Goal: Task Accomplishment & Management: Manage account settings

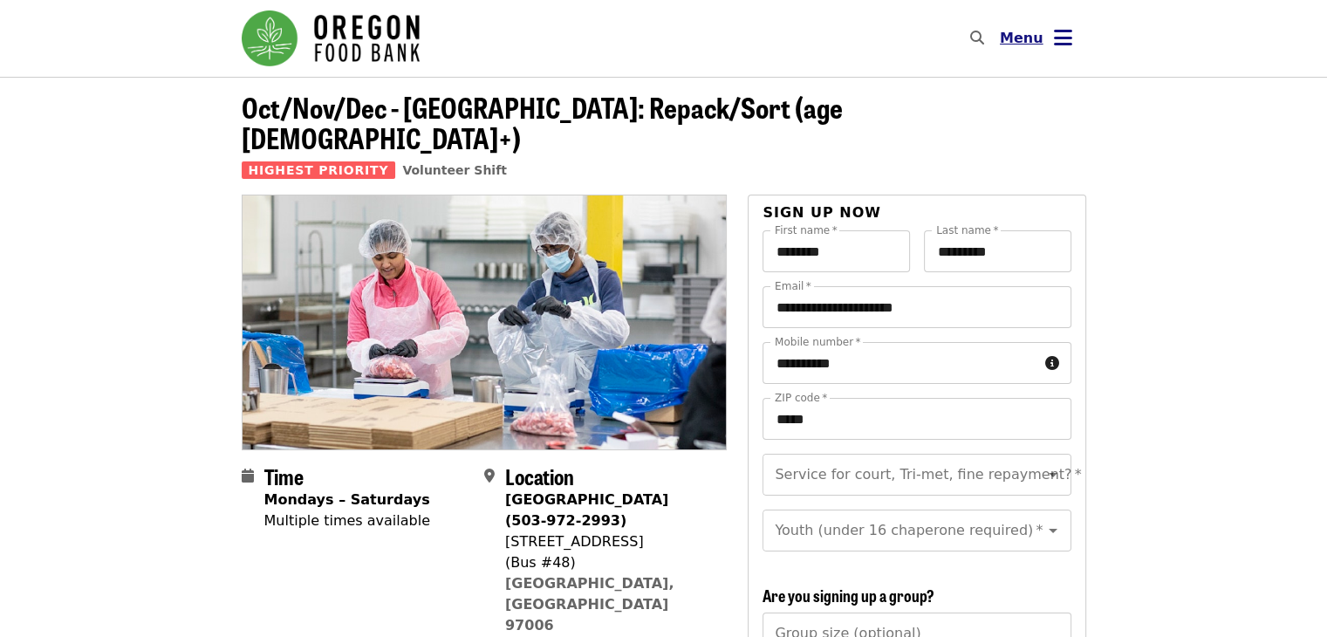
click at [1062, 28] on icon "bars icon" at bounding box center [1063, 37] width 18 height 25
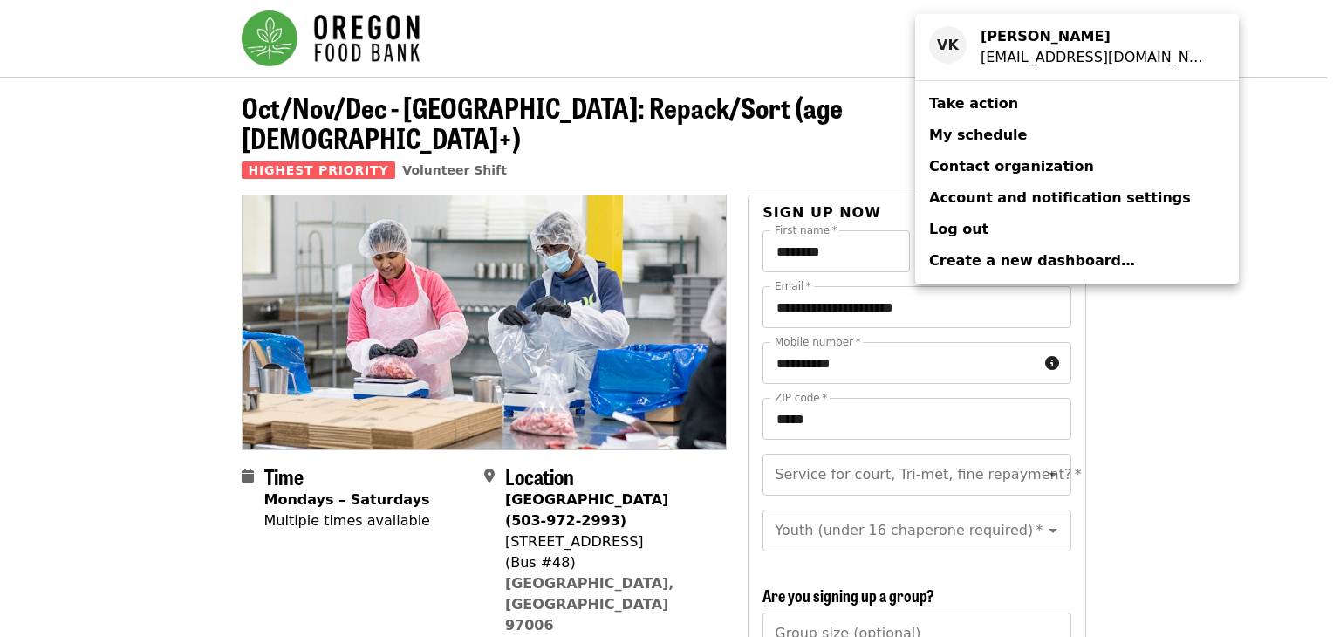
click at [998, 133] on span "My schedule" at bounding box center [978, 134] width 98 height 17
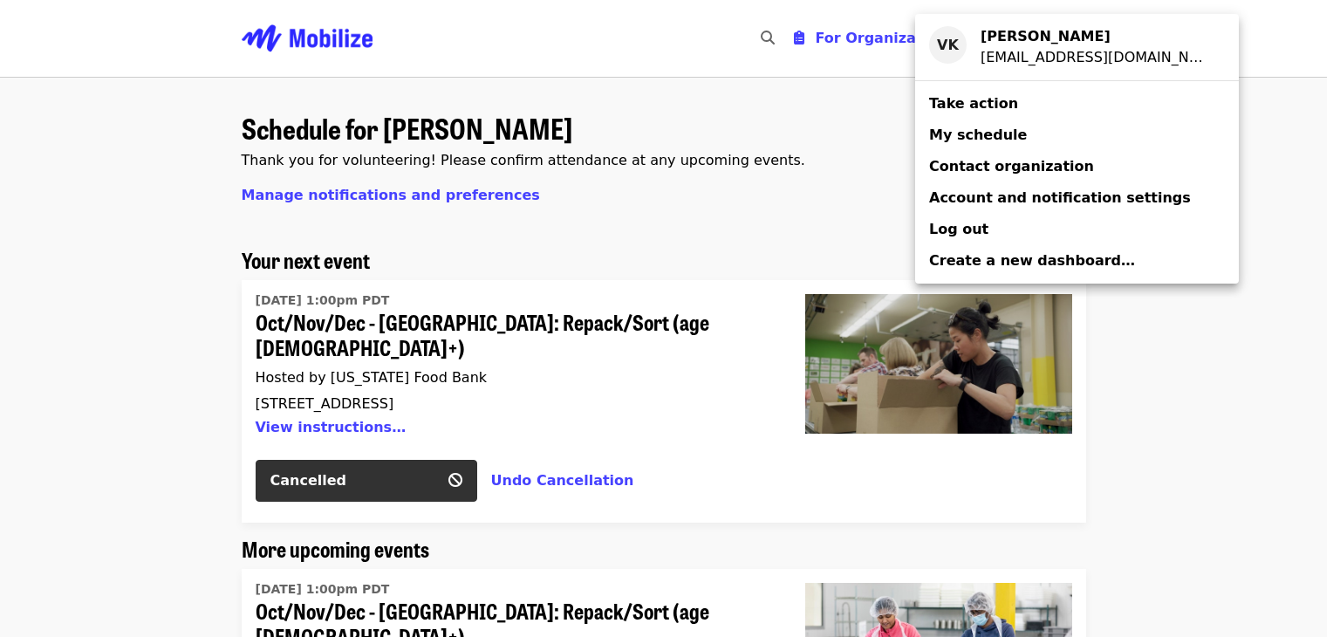
click at [799, 109] on div "Account menu" at bounding box center [670, 318] width 1340 height 637
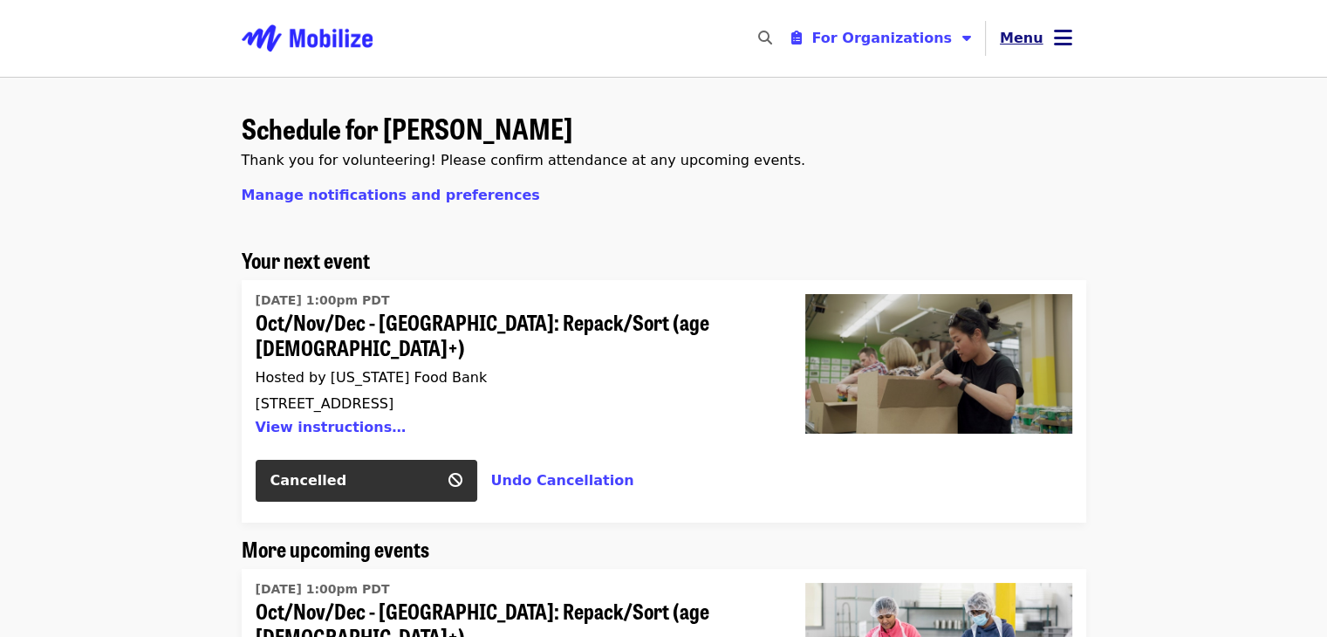
click at [1022, 45] on span "Menu" at bounding box center [1022, 38] width 44 height 17
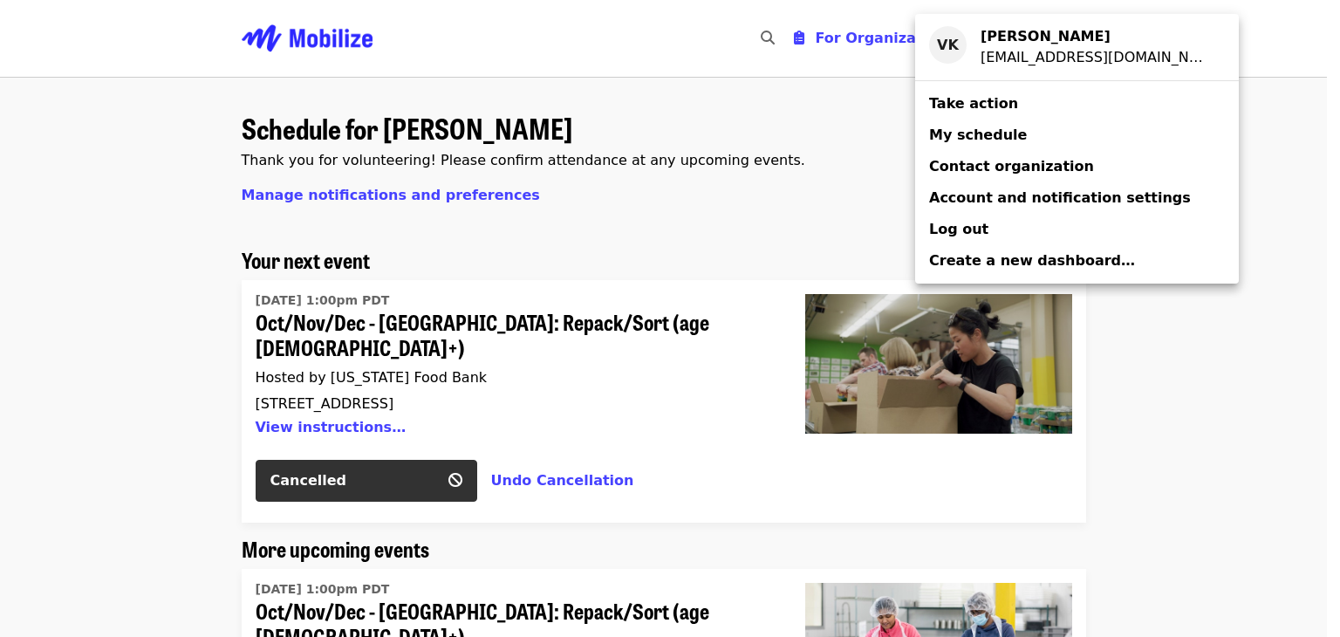
click at [1021, 137] on link "My schedule" at bounding box center [1077, 135] width 324 height 31
click at [724, 179] on div "Account menu" at bounding box center [670, 318] width 1340 height 637
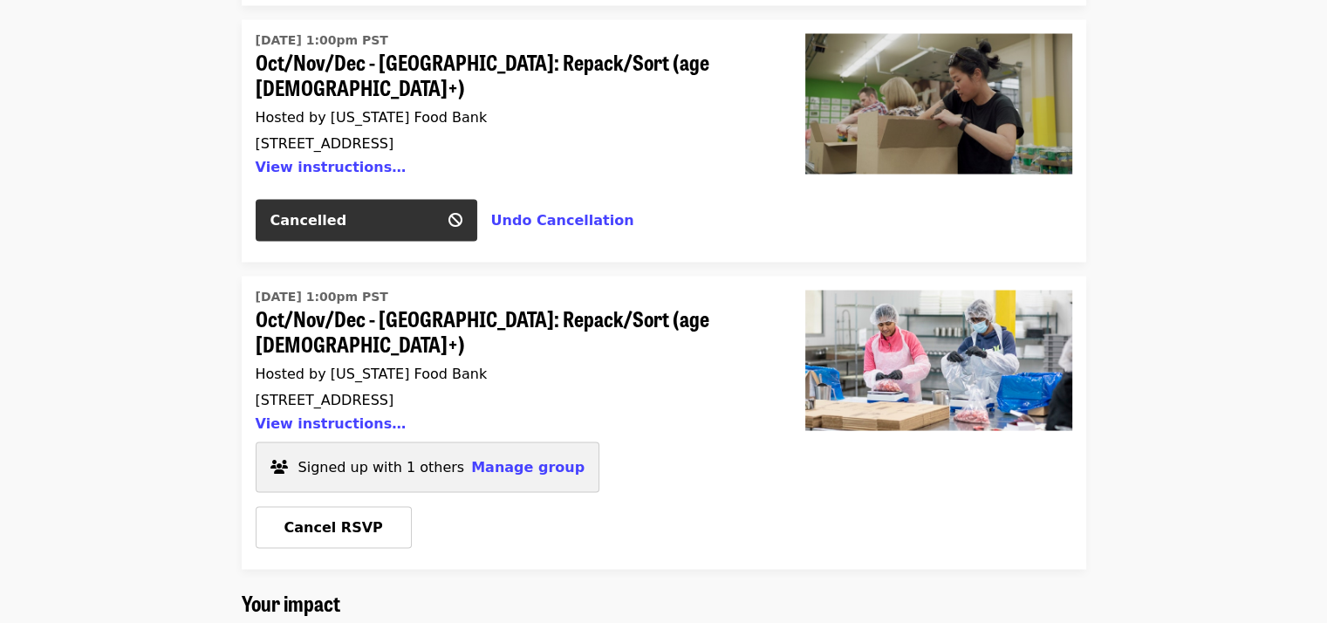
scroll to position [3344, 0]
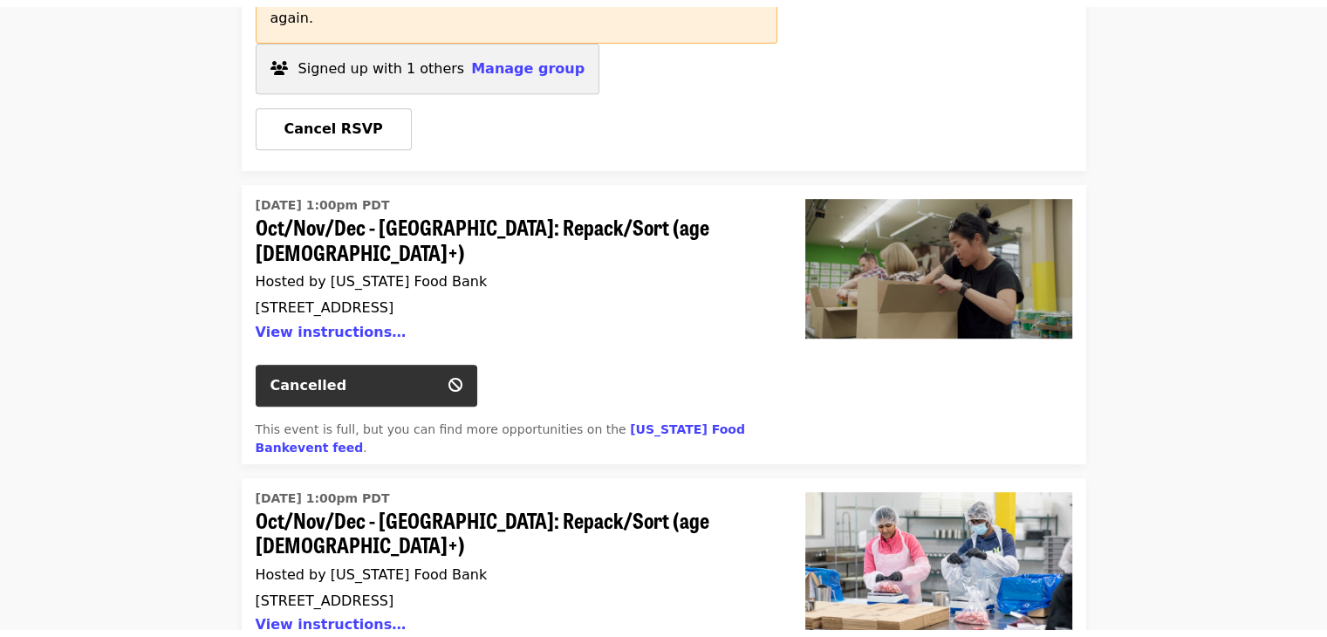
scroll to position [0, 0]
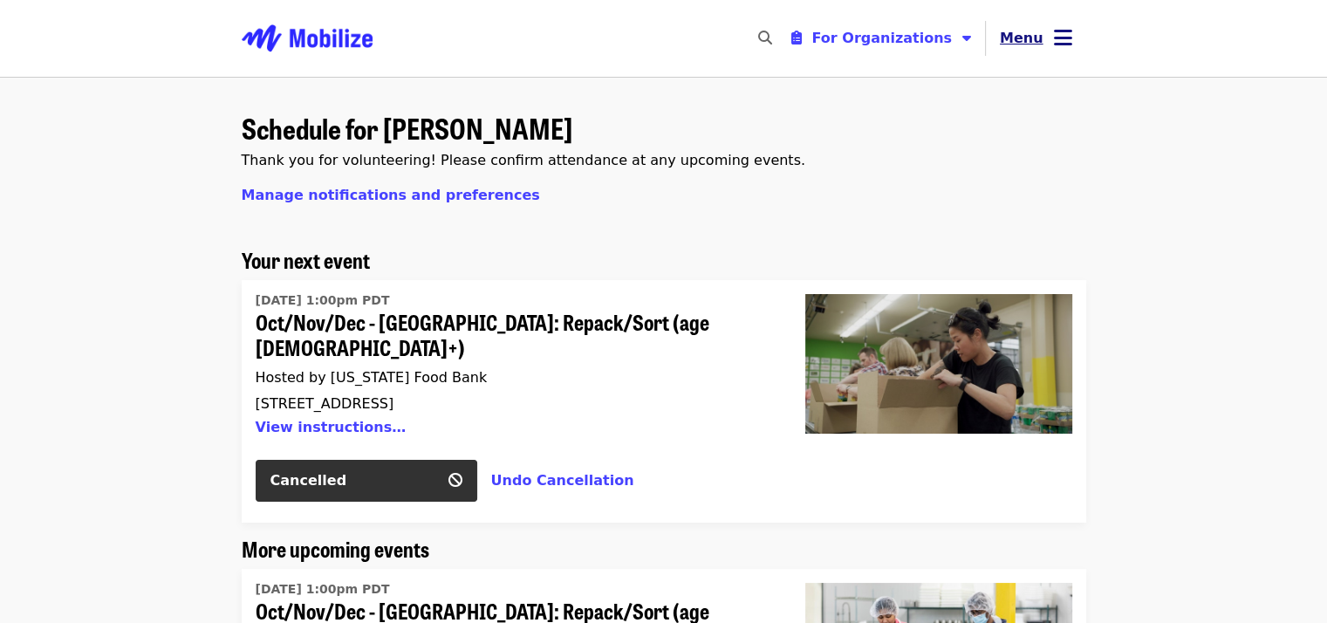
click at [1043, 40] on button "Menu" at bounding box center [1036, 38] width 100 height 42
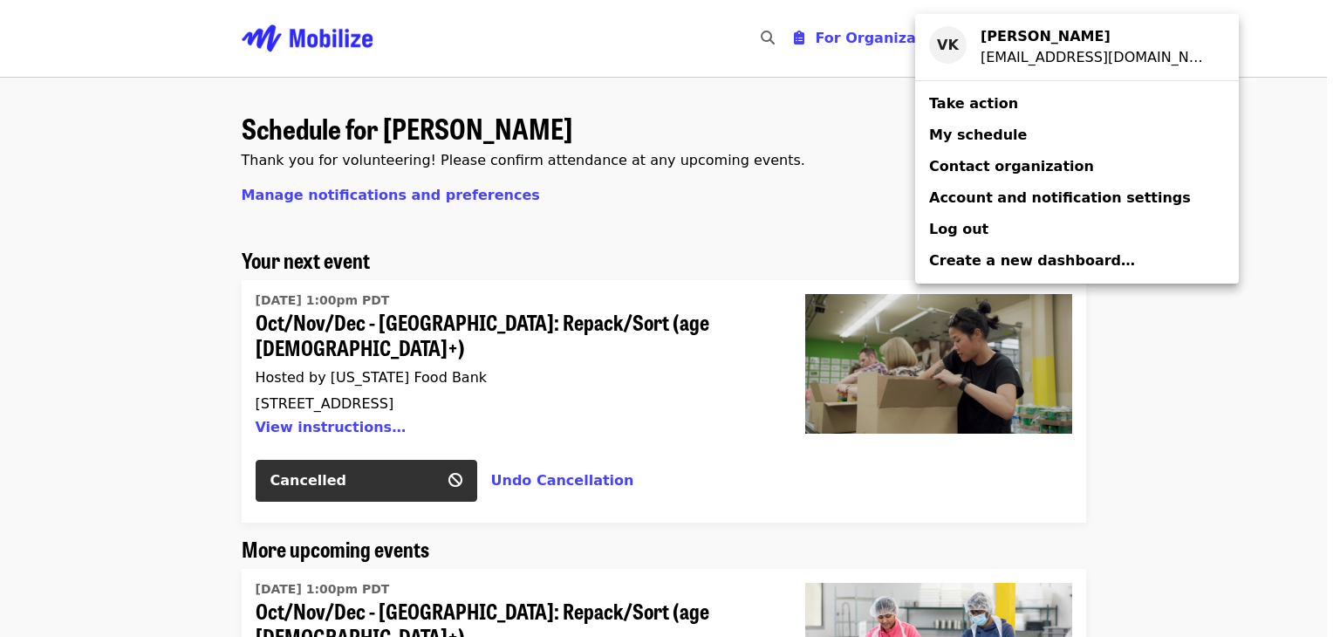
click at [1067, 110] on link "Take action" at bounding box center [1077, 103] width 324 height 31
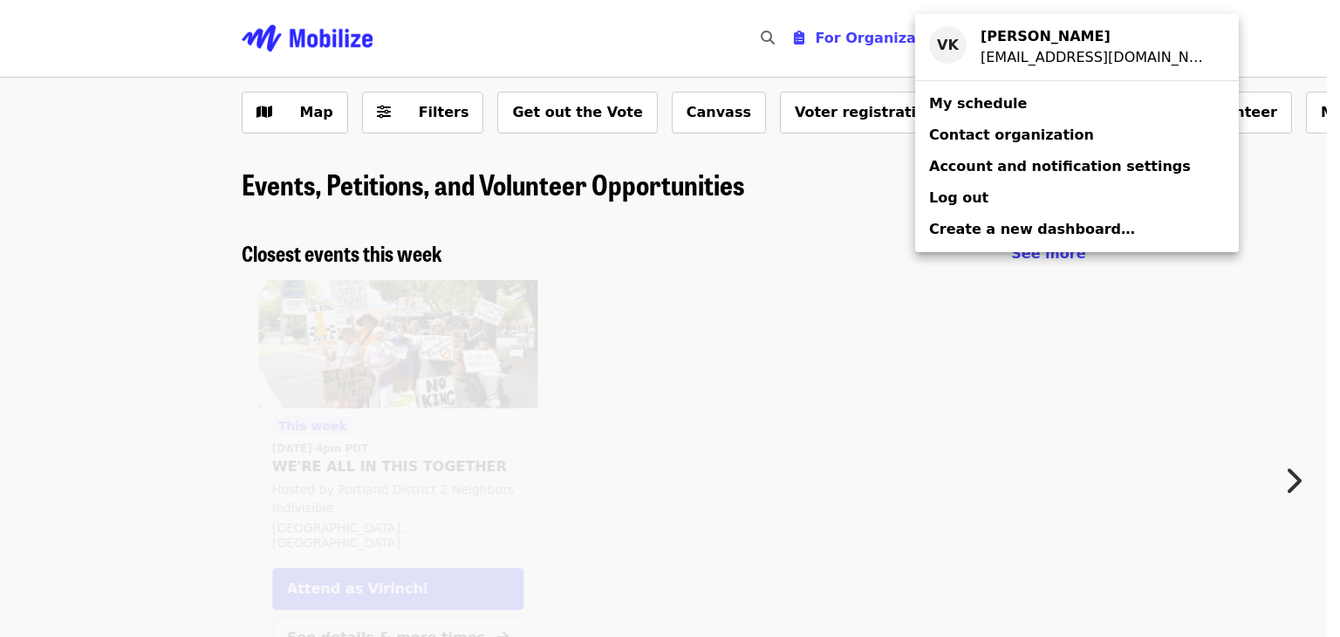
click at [1221, 122] on div "Account menu" at bounding box center [670, 318] width 1340 height 637
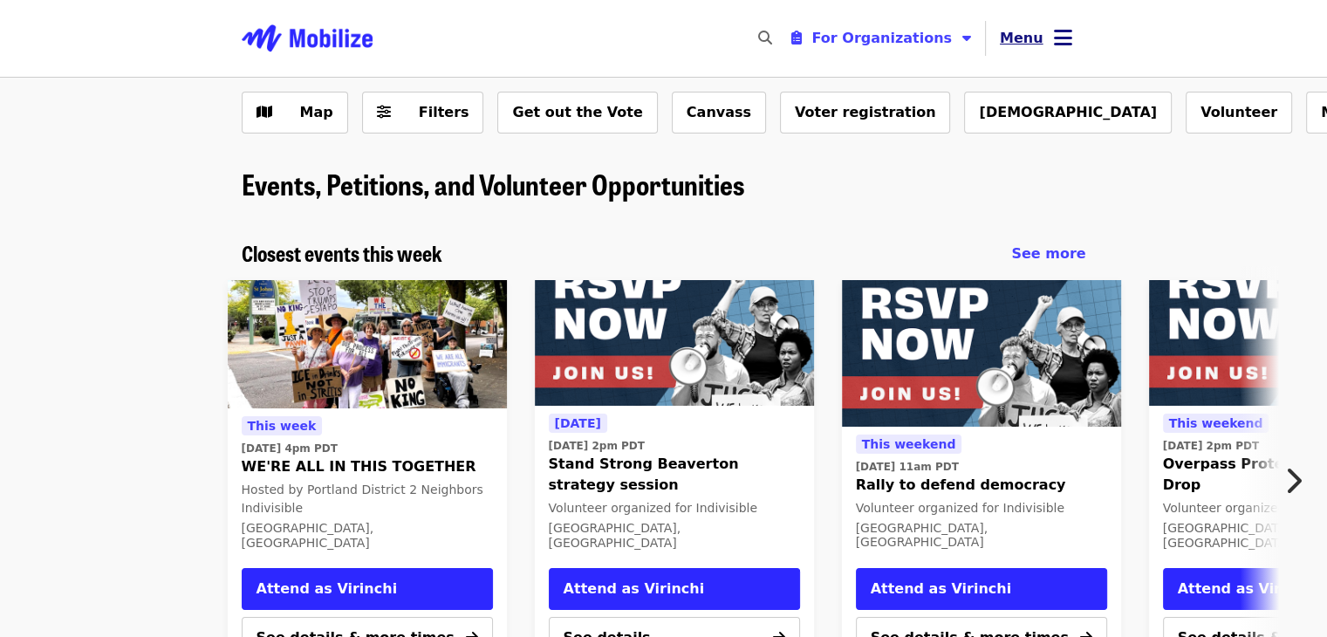
click at [1064, 44] on icon "bars icon" at bounding box center [1063, 37] width 18 height 25
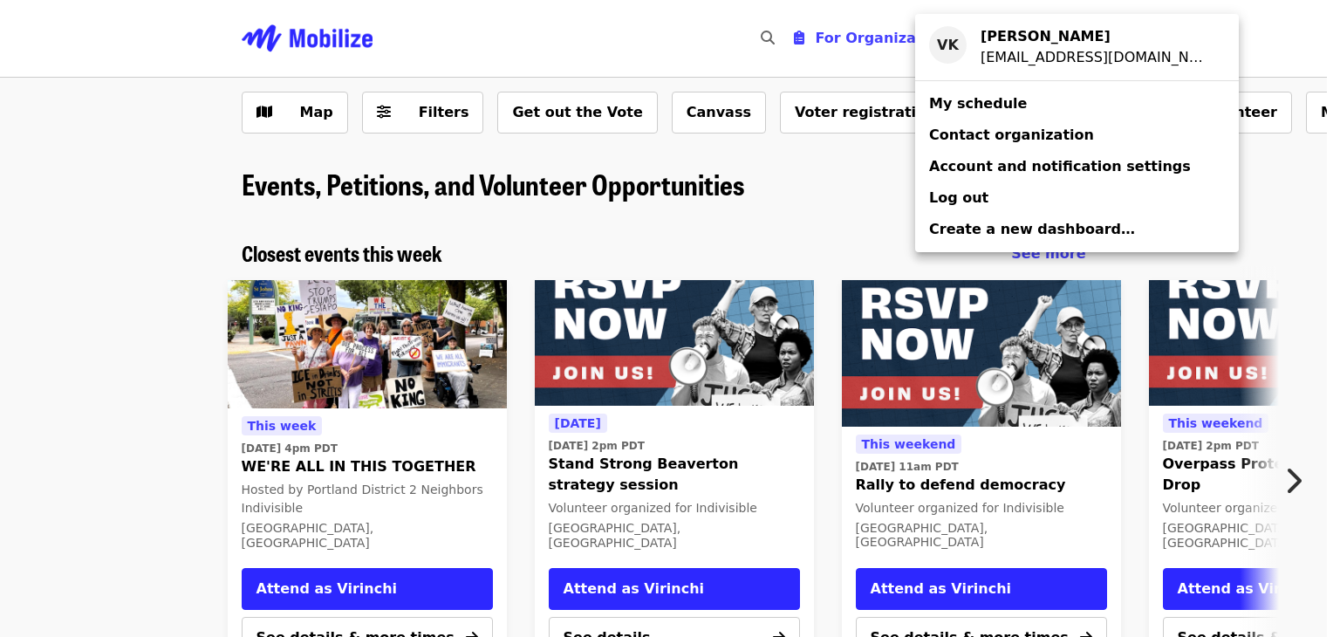
click at [1035, 109] on link "My schedule" at bounding box center [1077, 103] width 324 height 31
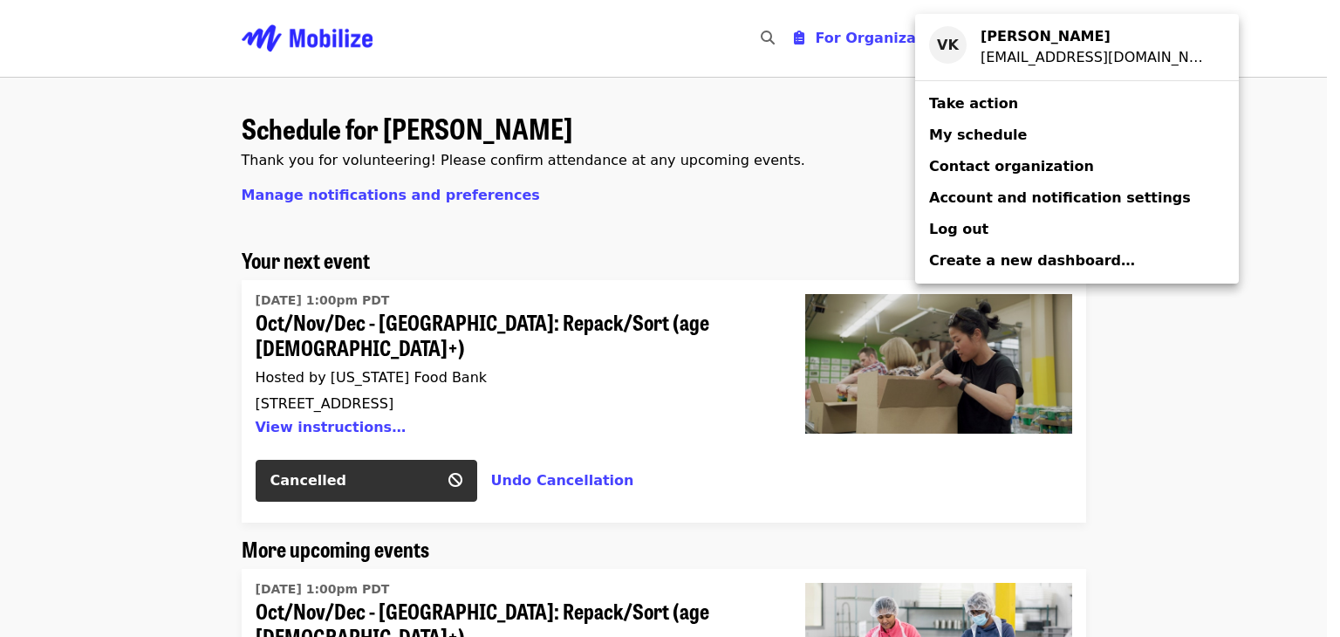
click at [1230, 52] on div "Account menu" at bounding box center [670, 318] width 1340 height 637
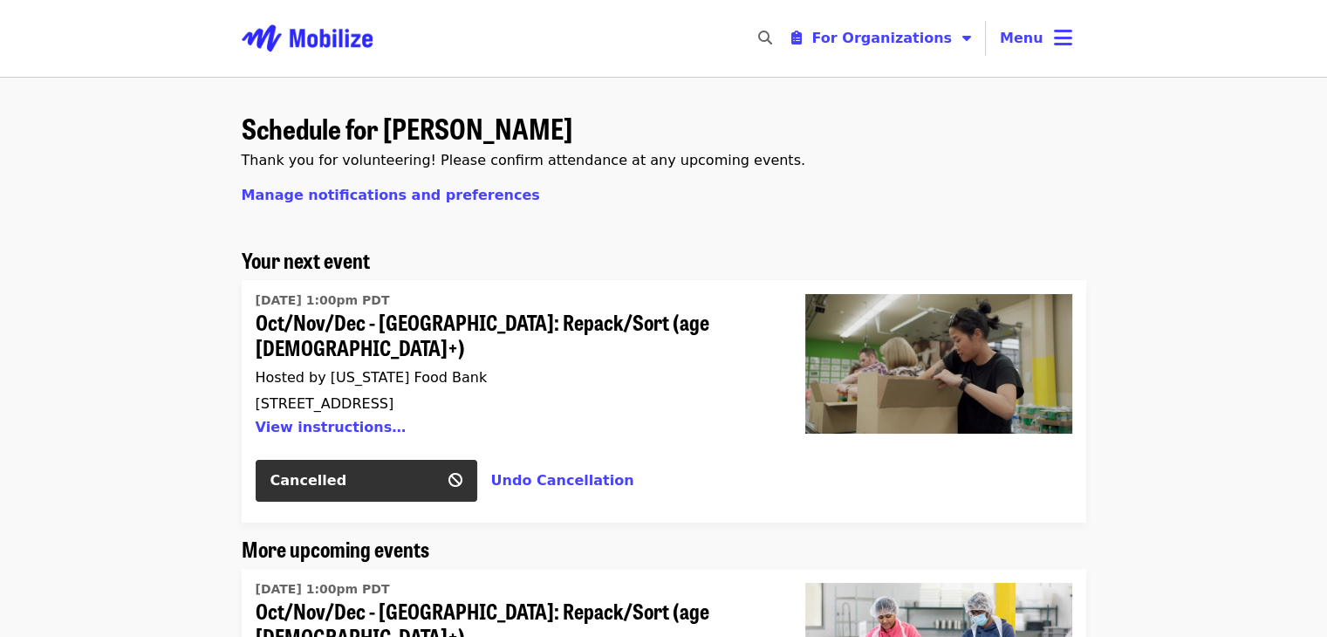
click at [1230, 52] on div "VK [PERSON_NAME] [EMAIL_ADDRESS][DOMAIN_NAME] Take action My schedule Contact o…" at bounding box center [663, 318] width 1327 height 637
